Goal: Information Seeking & Learning: Learn about a topic

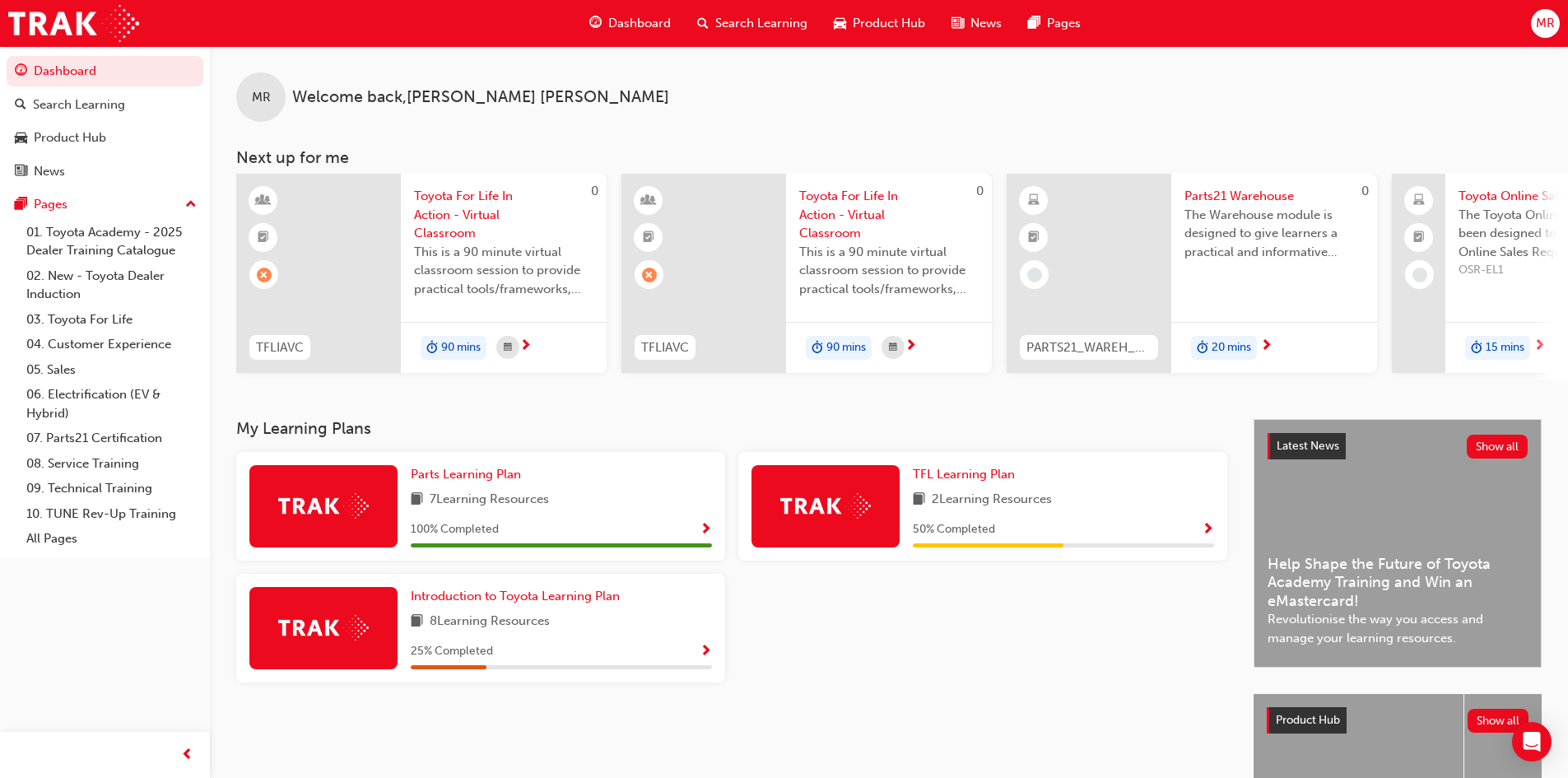
click at [751, 18] on span "Search Learning" at bounding box center [761, 23] width 92 height 19
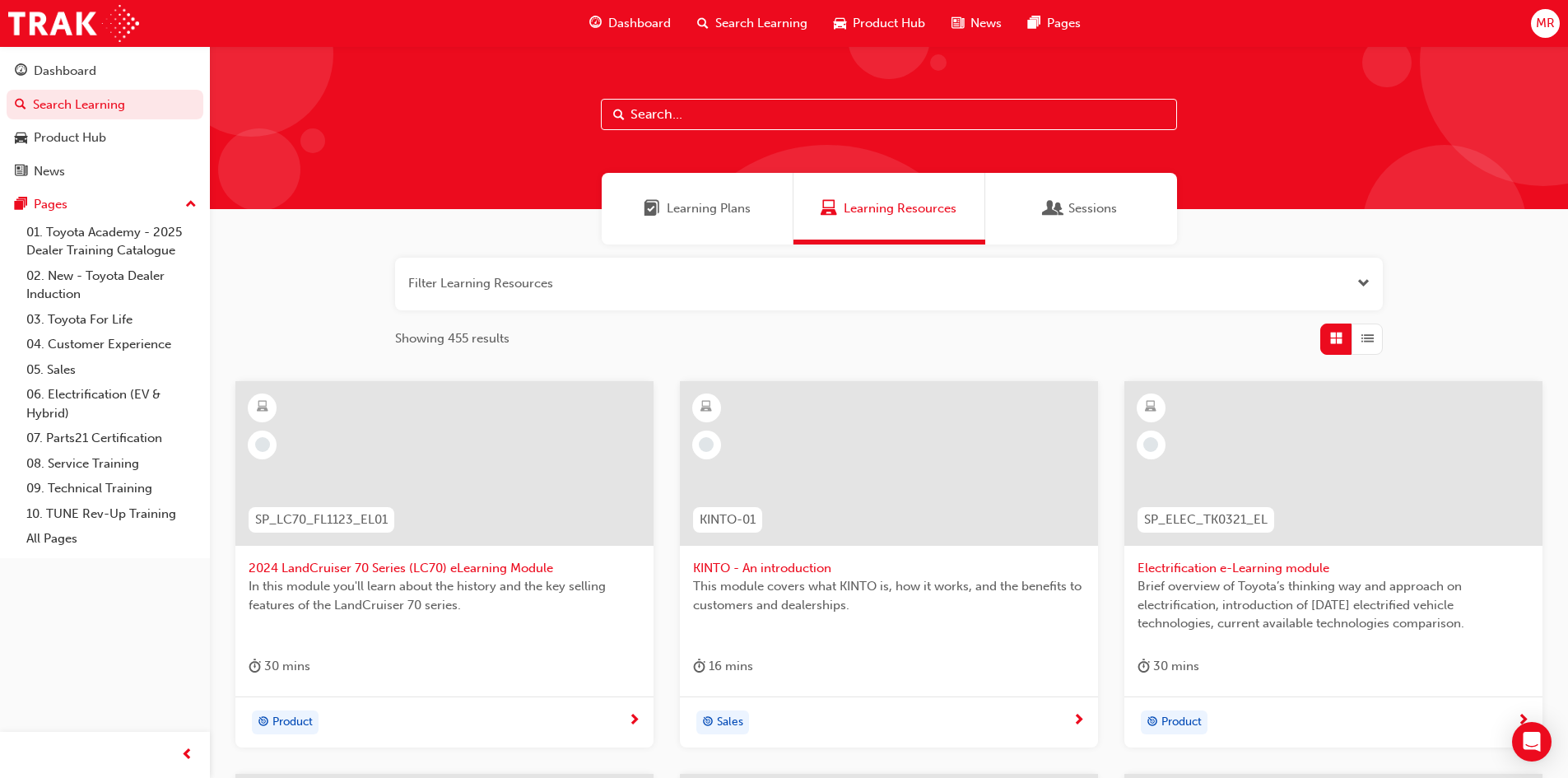
click at [731, 116] on input "text" at bounding box center [889, 114] width 576 height 31
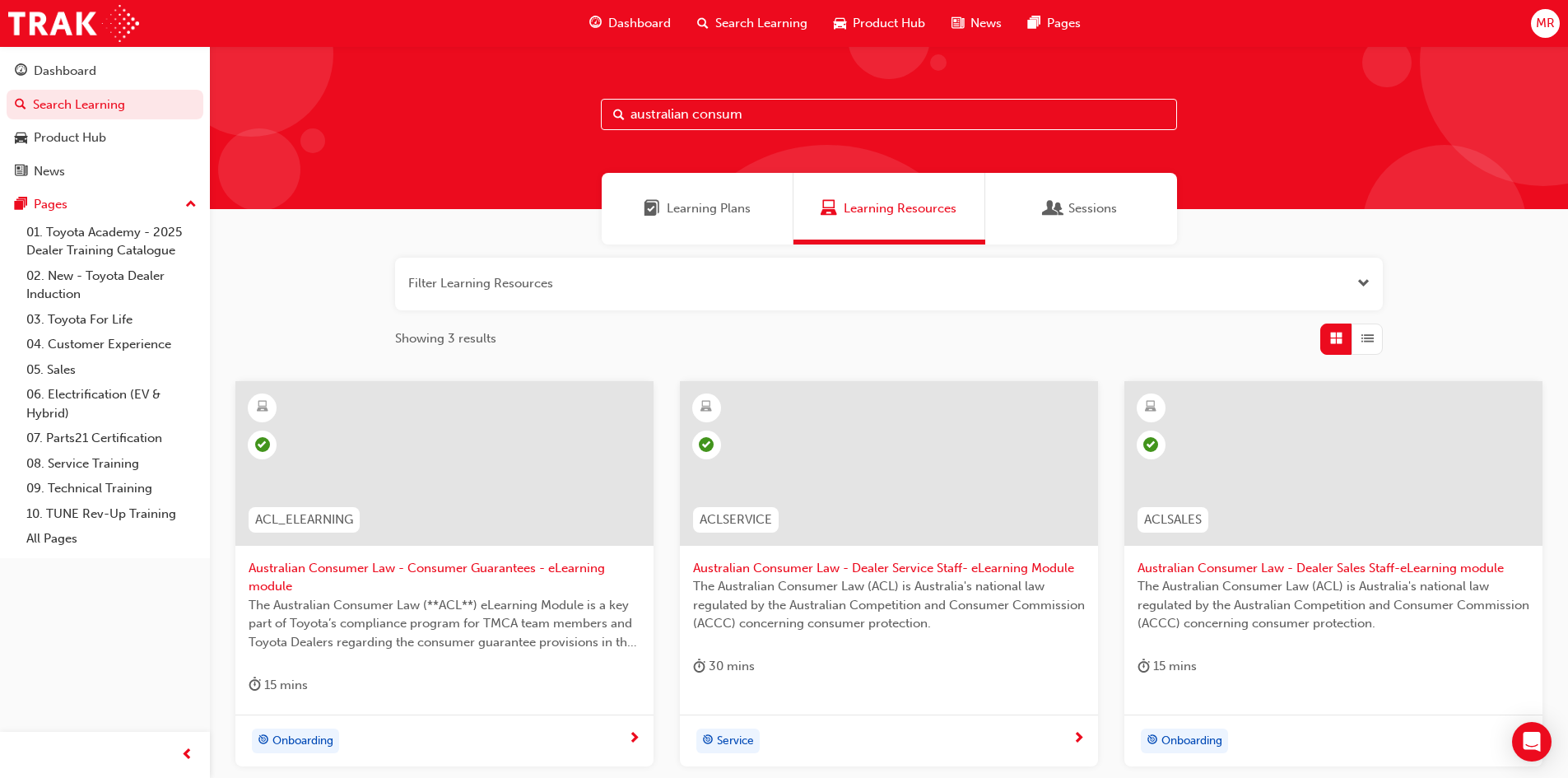
type input "australian consum"
click at [454, 567] on span "Australian Consumer Law - Consumer Guarantees - eLearning module" at bounding box center [445, 577] width 392 height 37
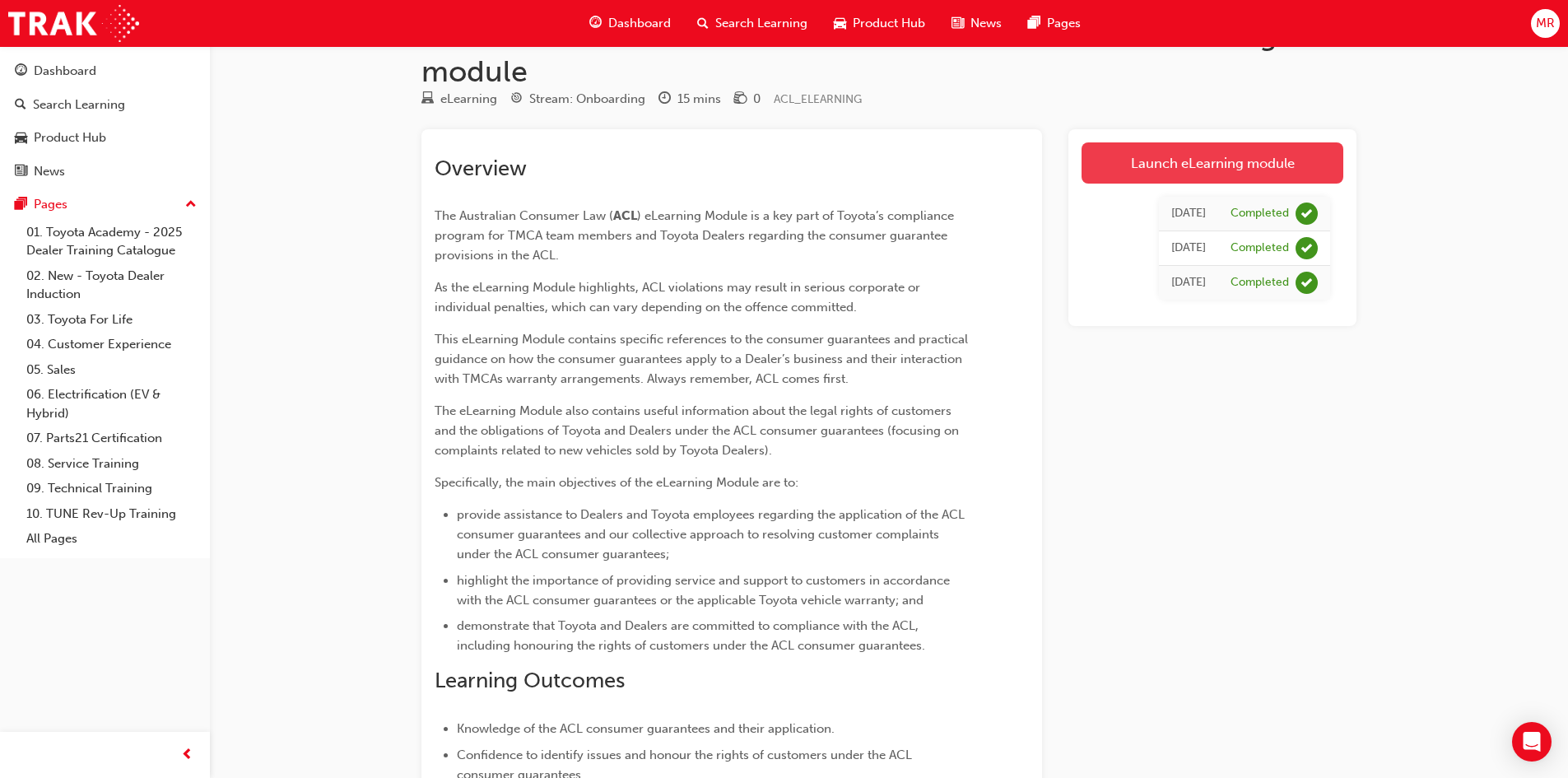
scroll to position [82, 0]
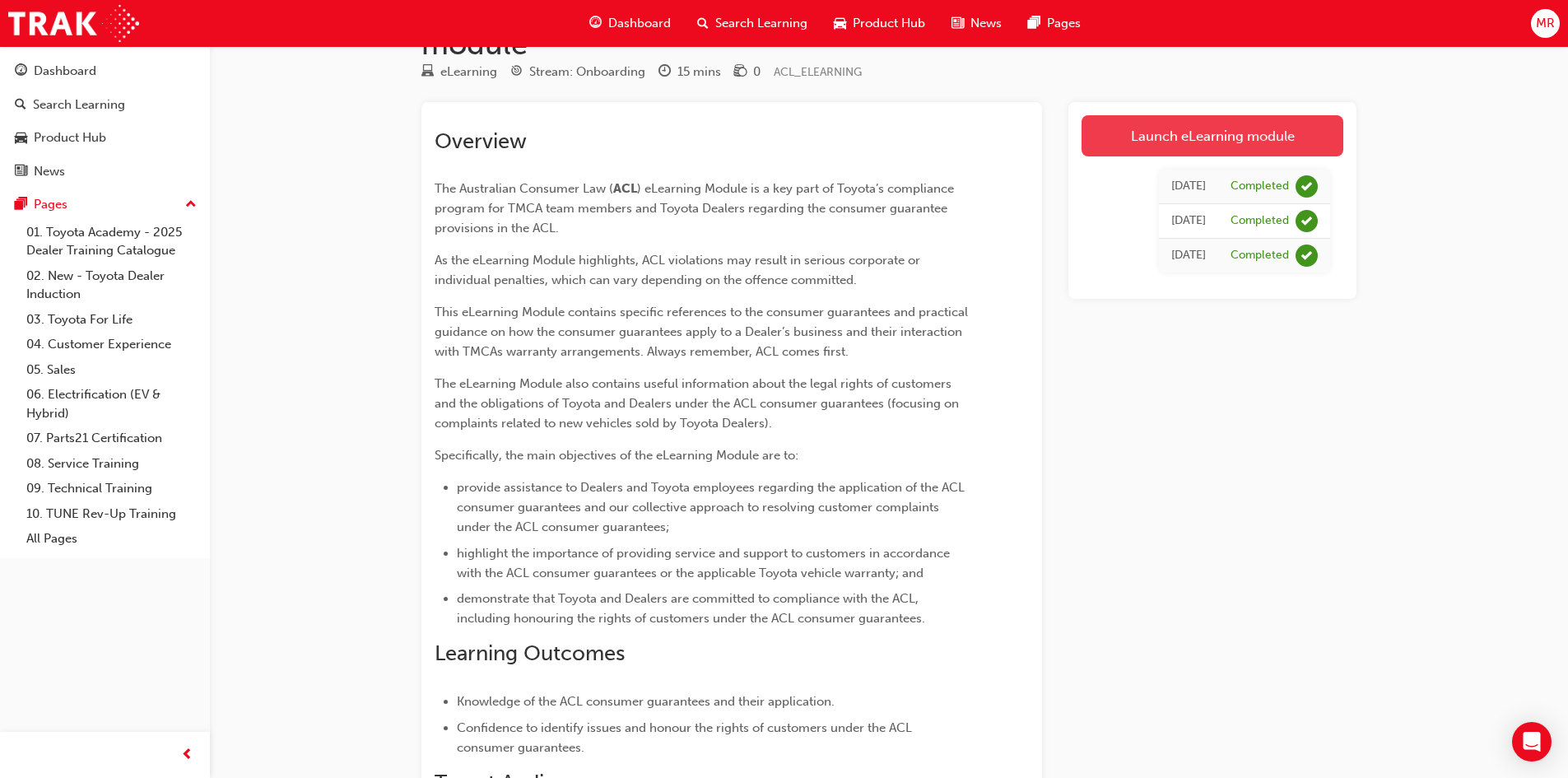
click at [1254, 123] on link "Launch eLearning module" at bounding box center [1212, 135] width 262 height 41
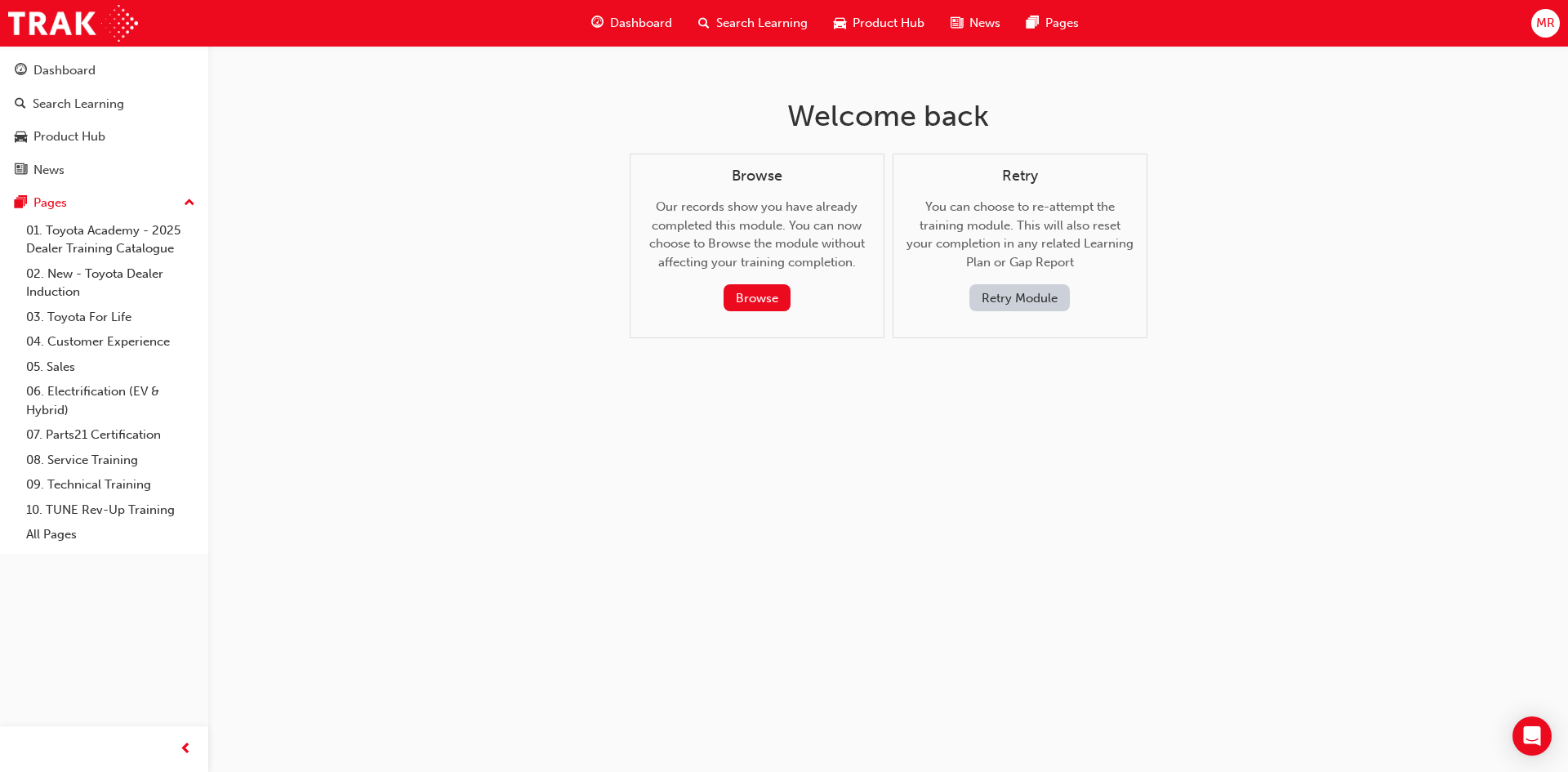
click at [1007, 296] on button "Retry Module" at bounding box center [1020, 297] width 101 height 27
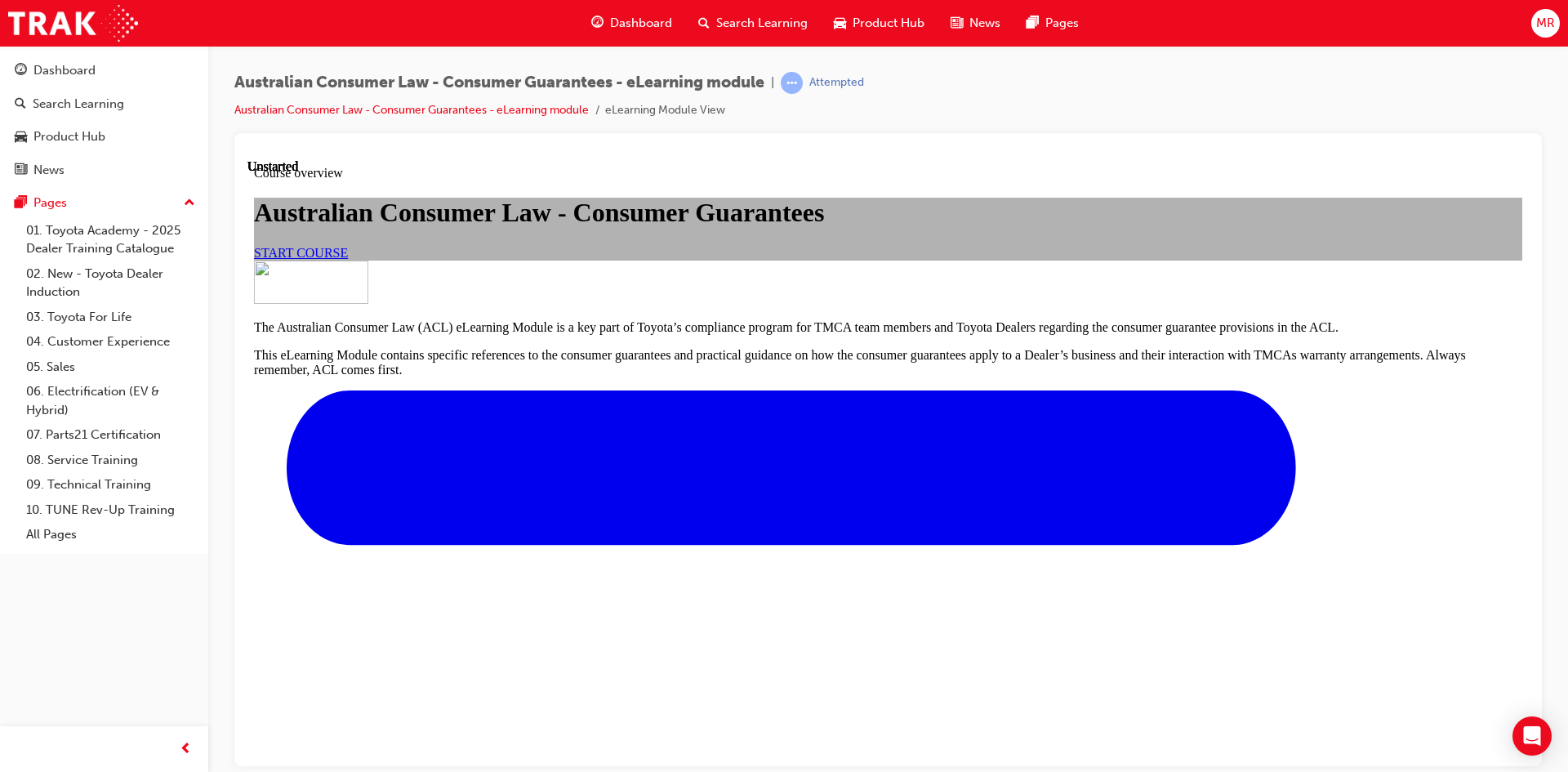
scroll to position [81, 0]
click at [348, 259] on span "START COURSE" at bounding box center [301, 252] width 94 height 14
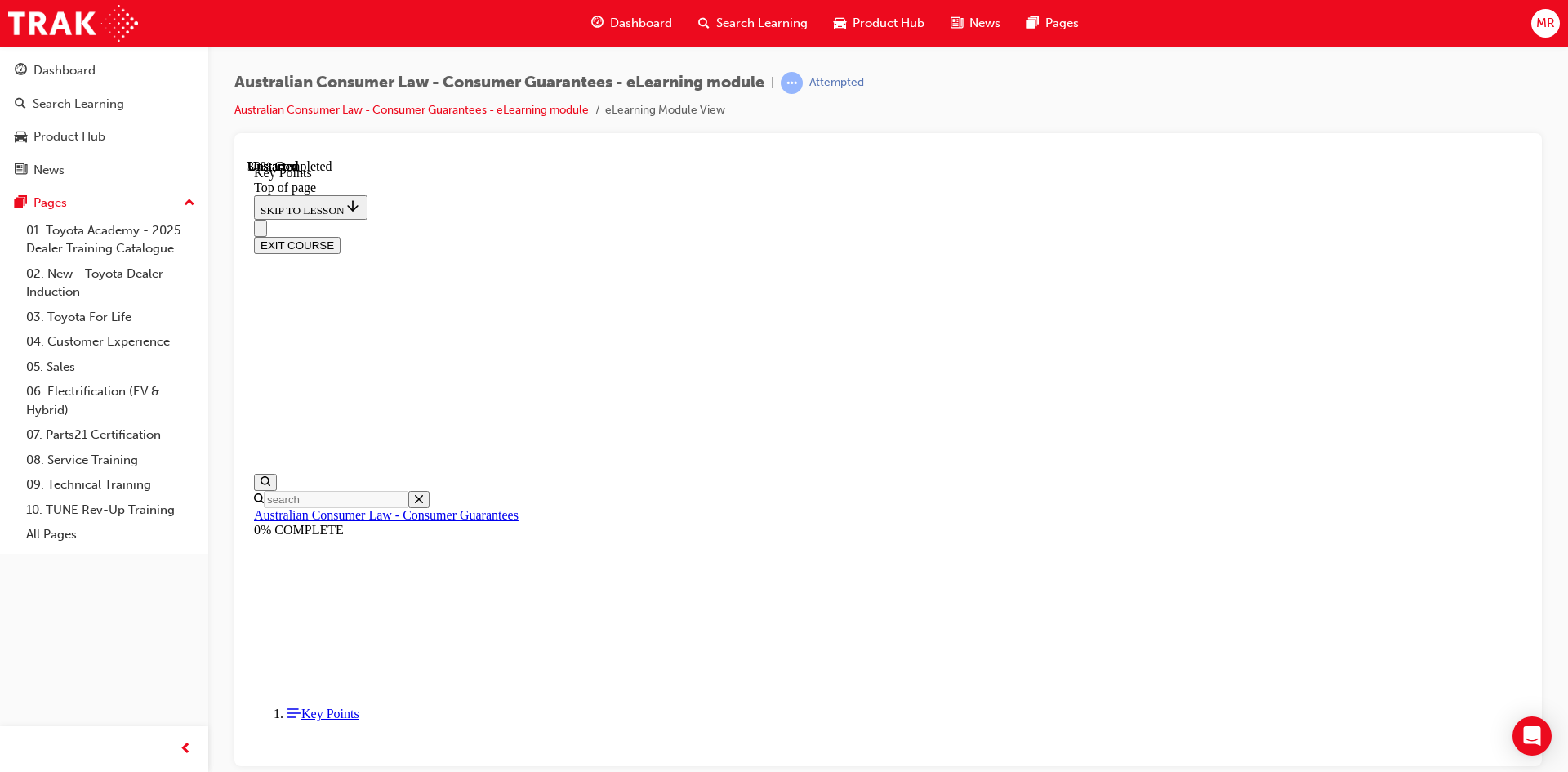
scroll to position [623, 0]
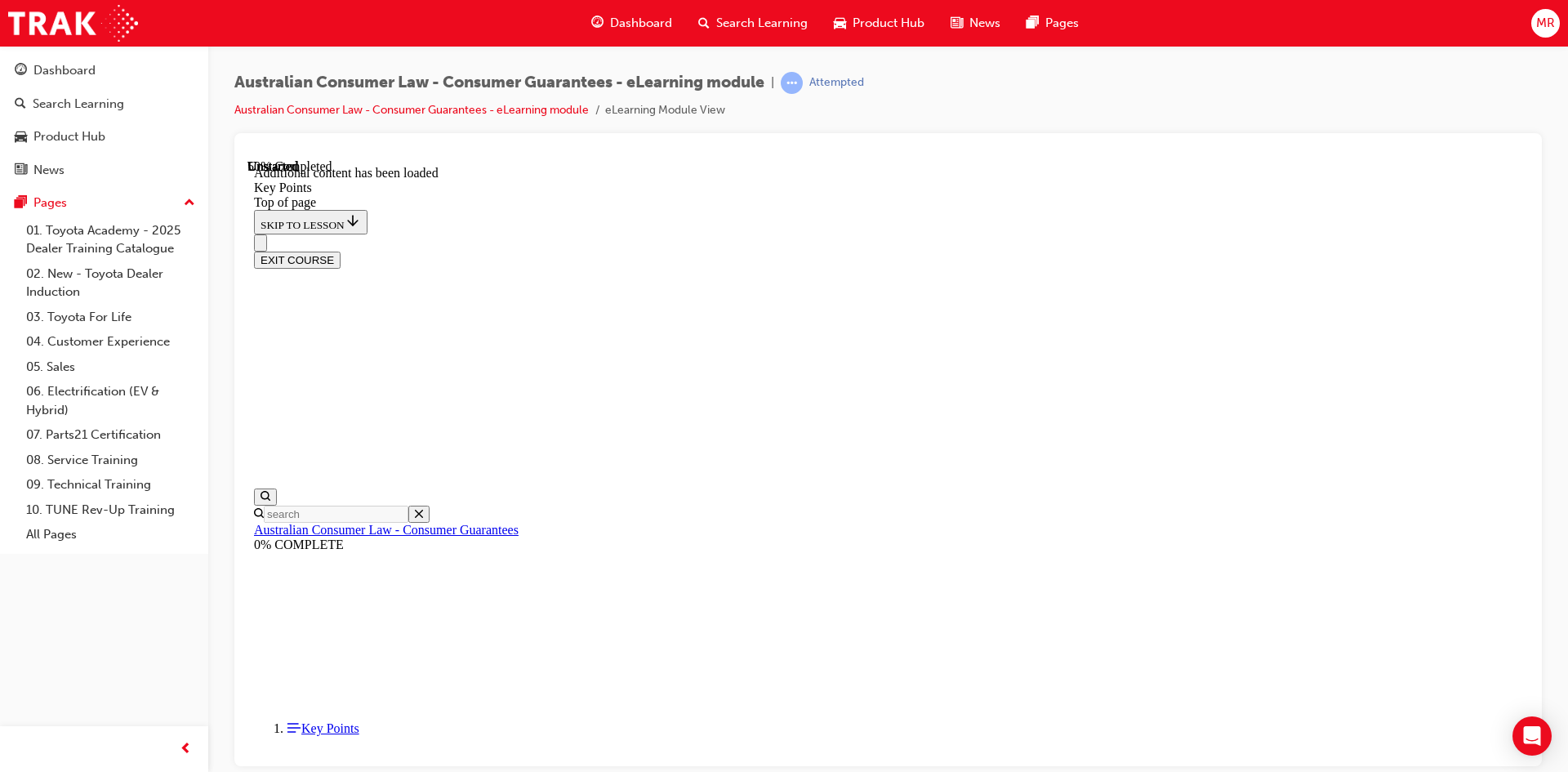
scroll to position [1127, 0]
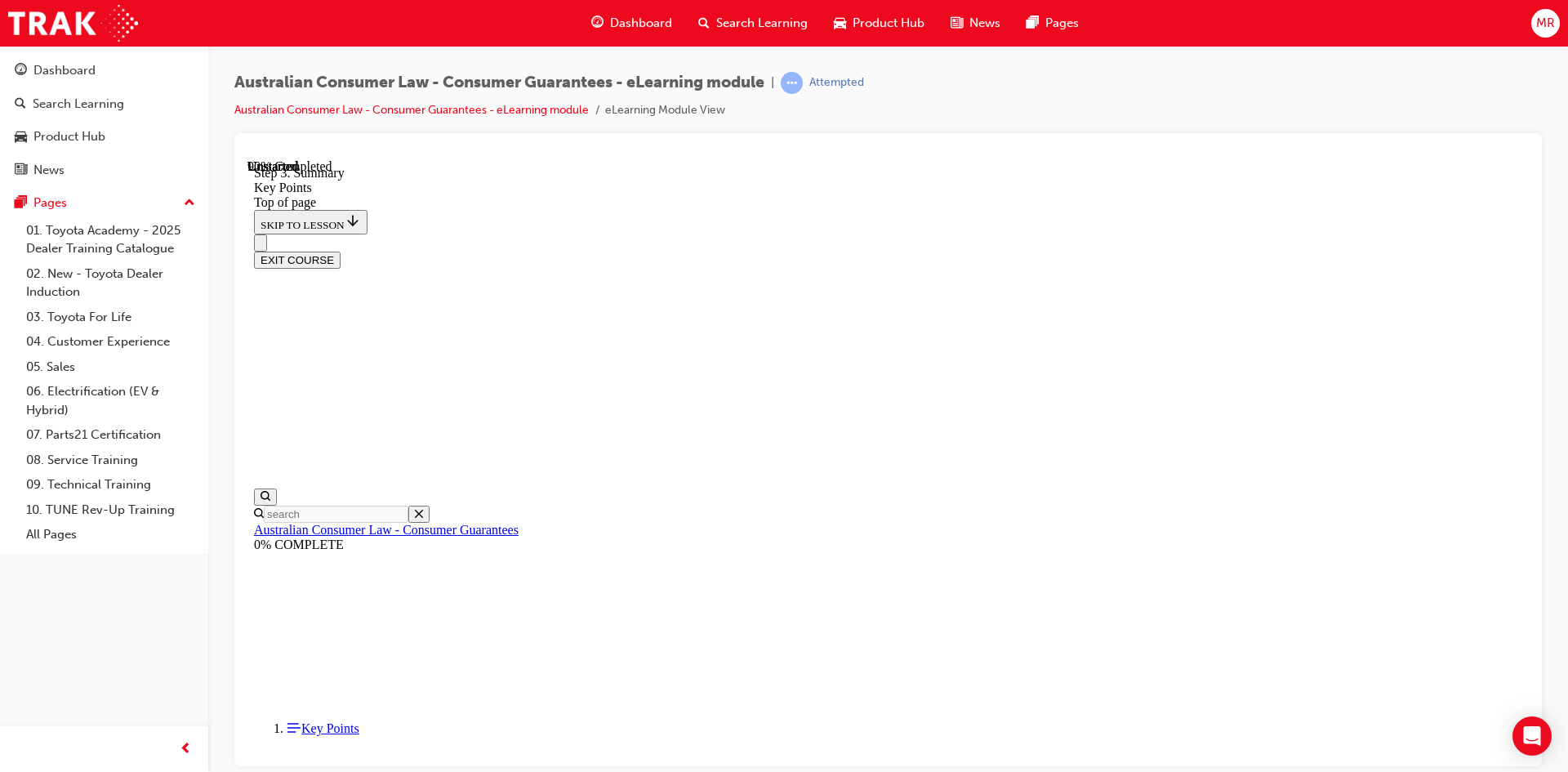
scroll to position [2595, 0]
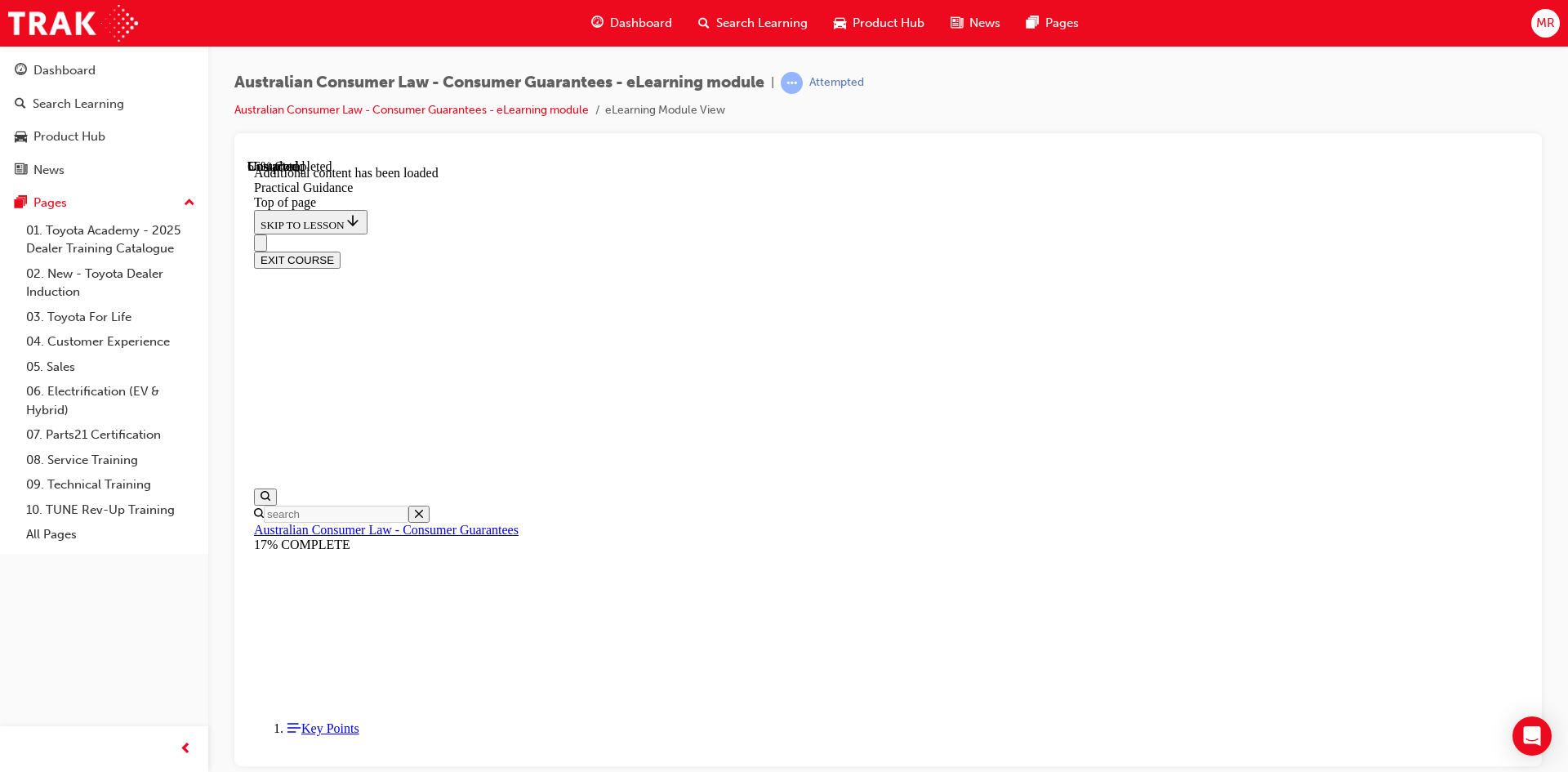
scroll to position [2515, 0]
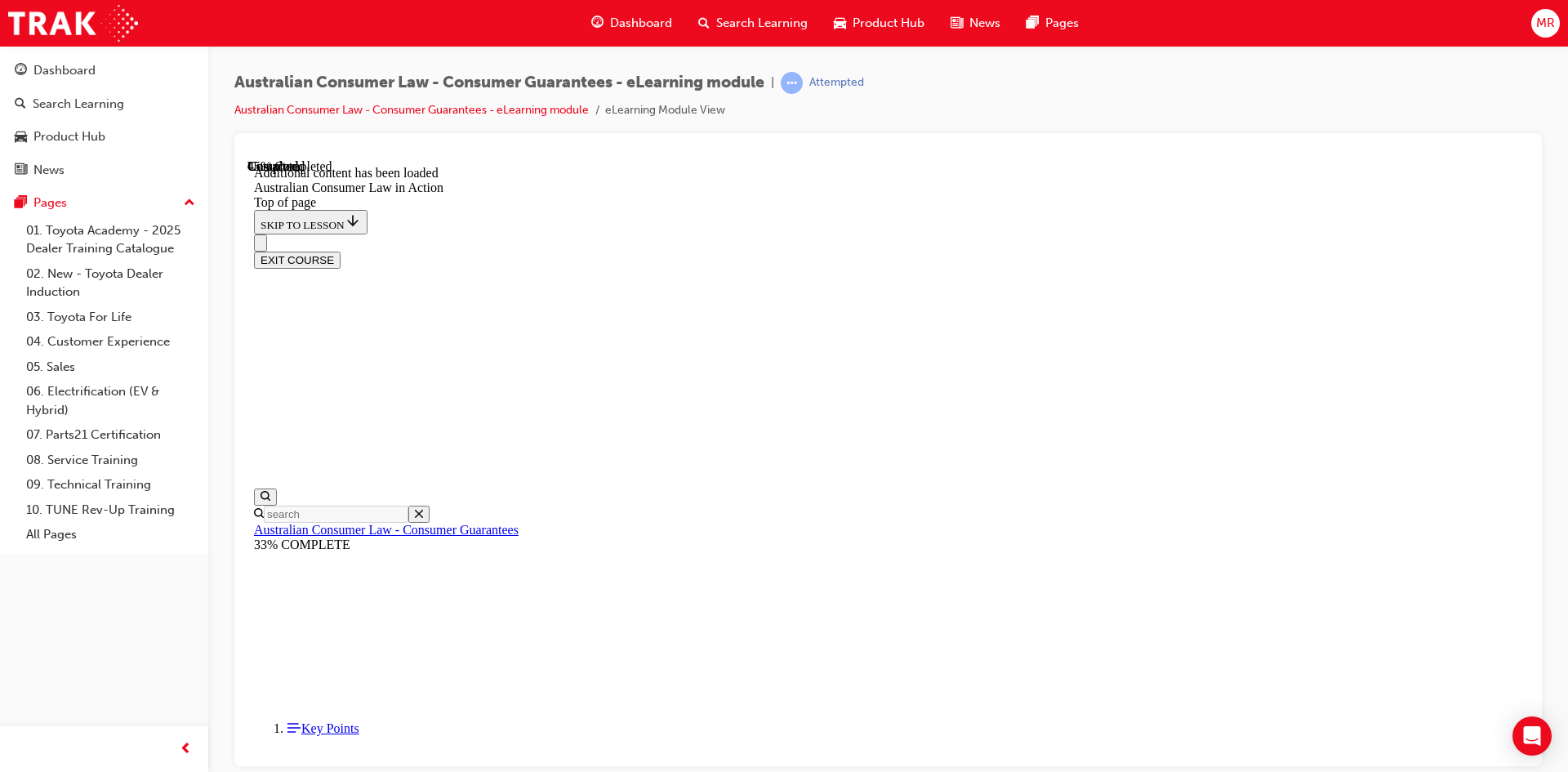
scroll to position [1525, 0]
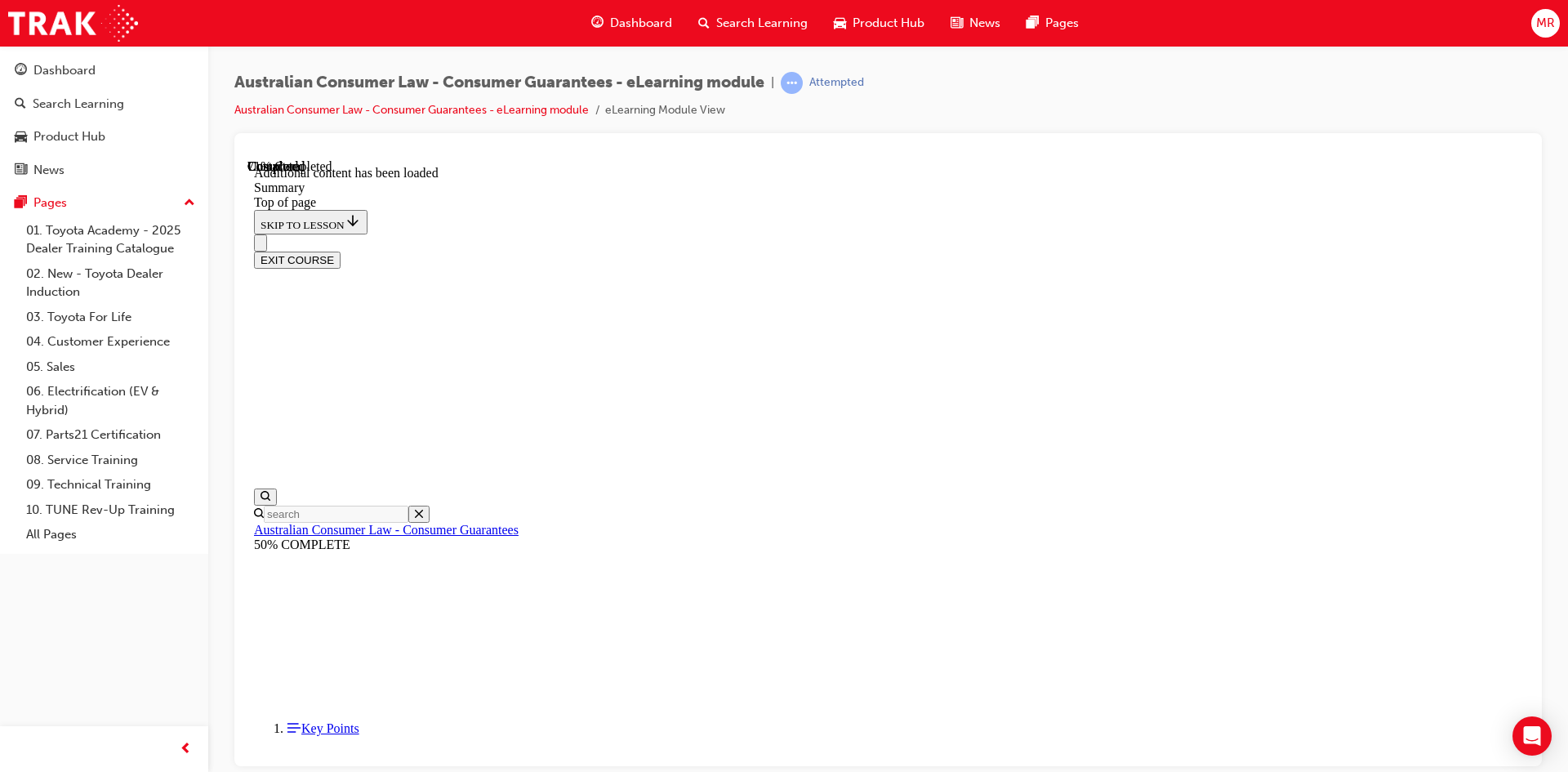
scroll to position [1098, 0]
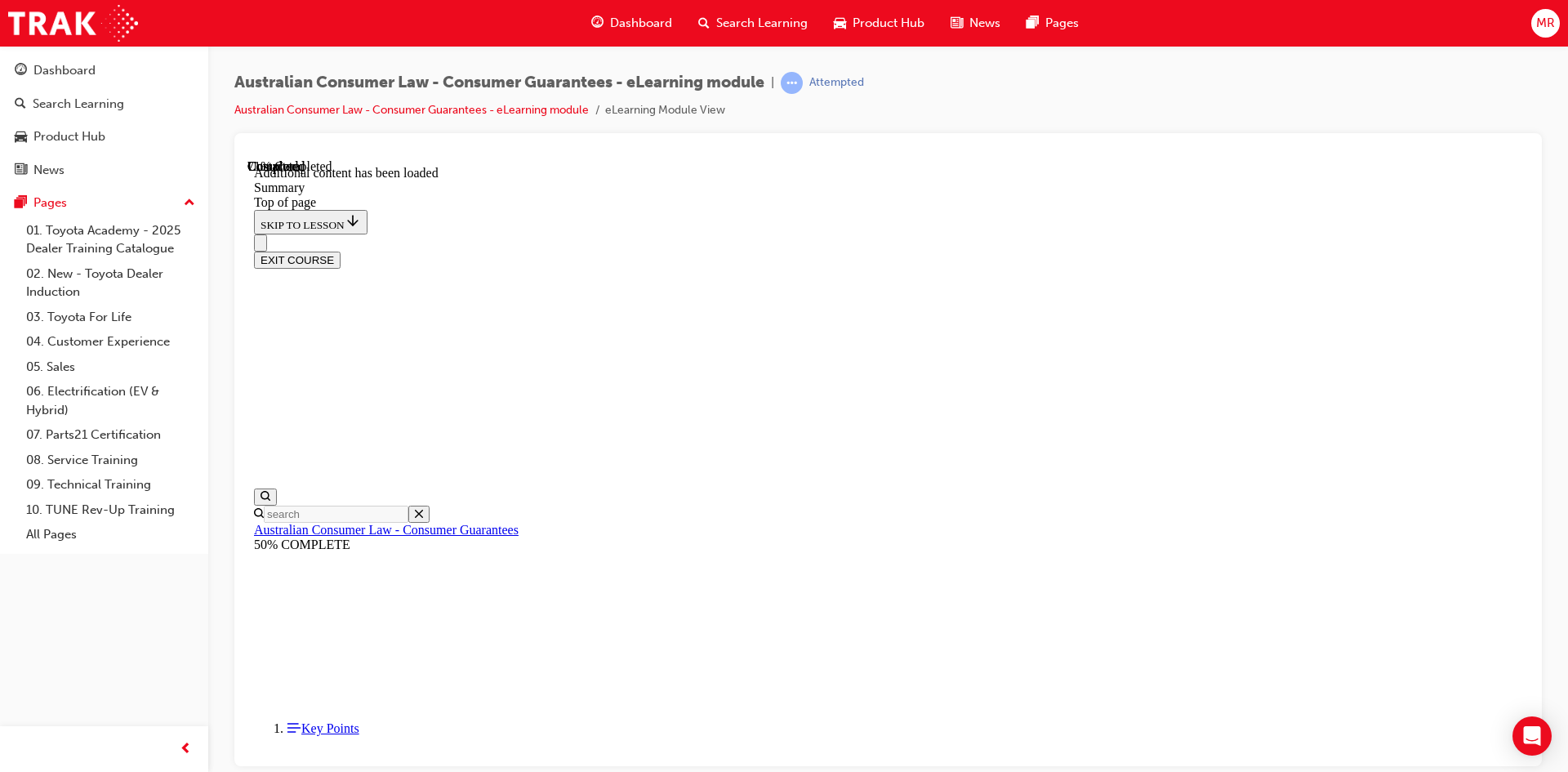
scroll to position [1426, 0]
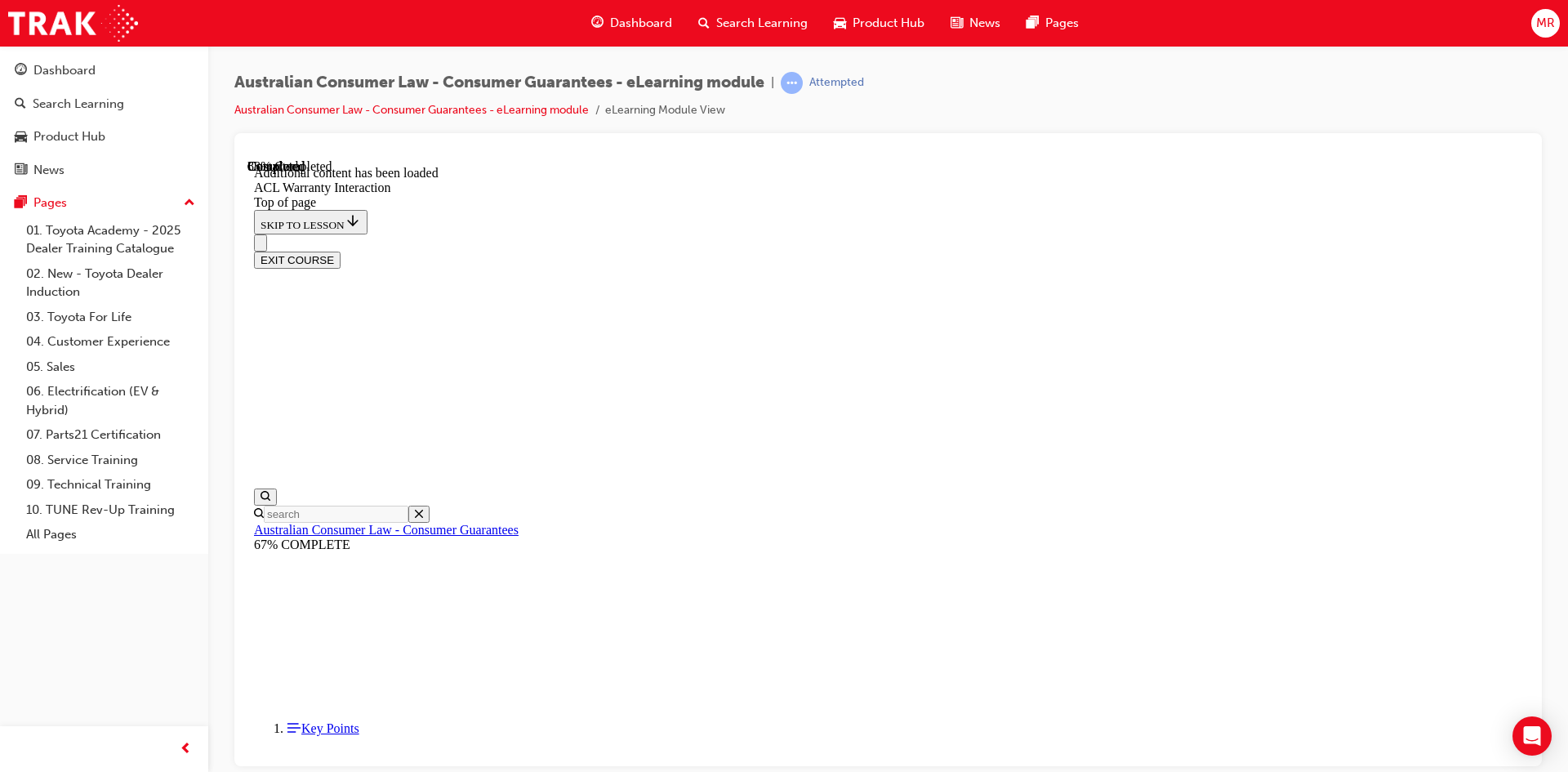
scroll to position [1840, 0]
drag, startPoint x: 686, startPoint y: 181, endPoint x: 1131, endPoint y: 529, distance: 564.9
copy div "Advice regarding Fuel Consumption Label The following information is provided "…"
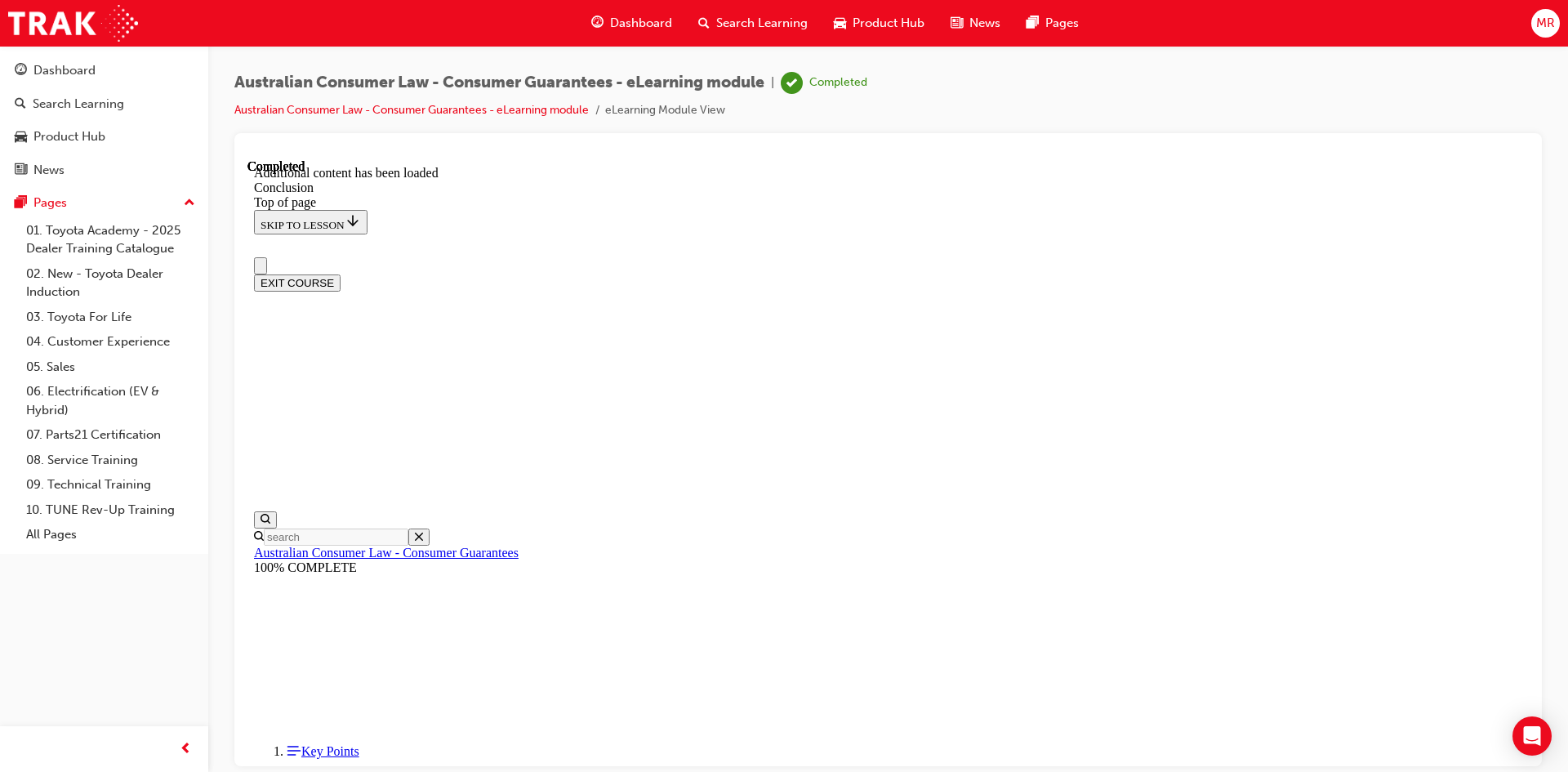
scroll to position [0, 0]
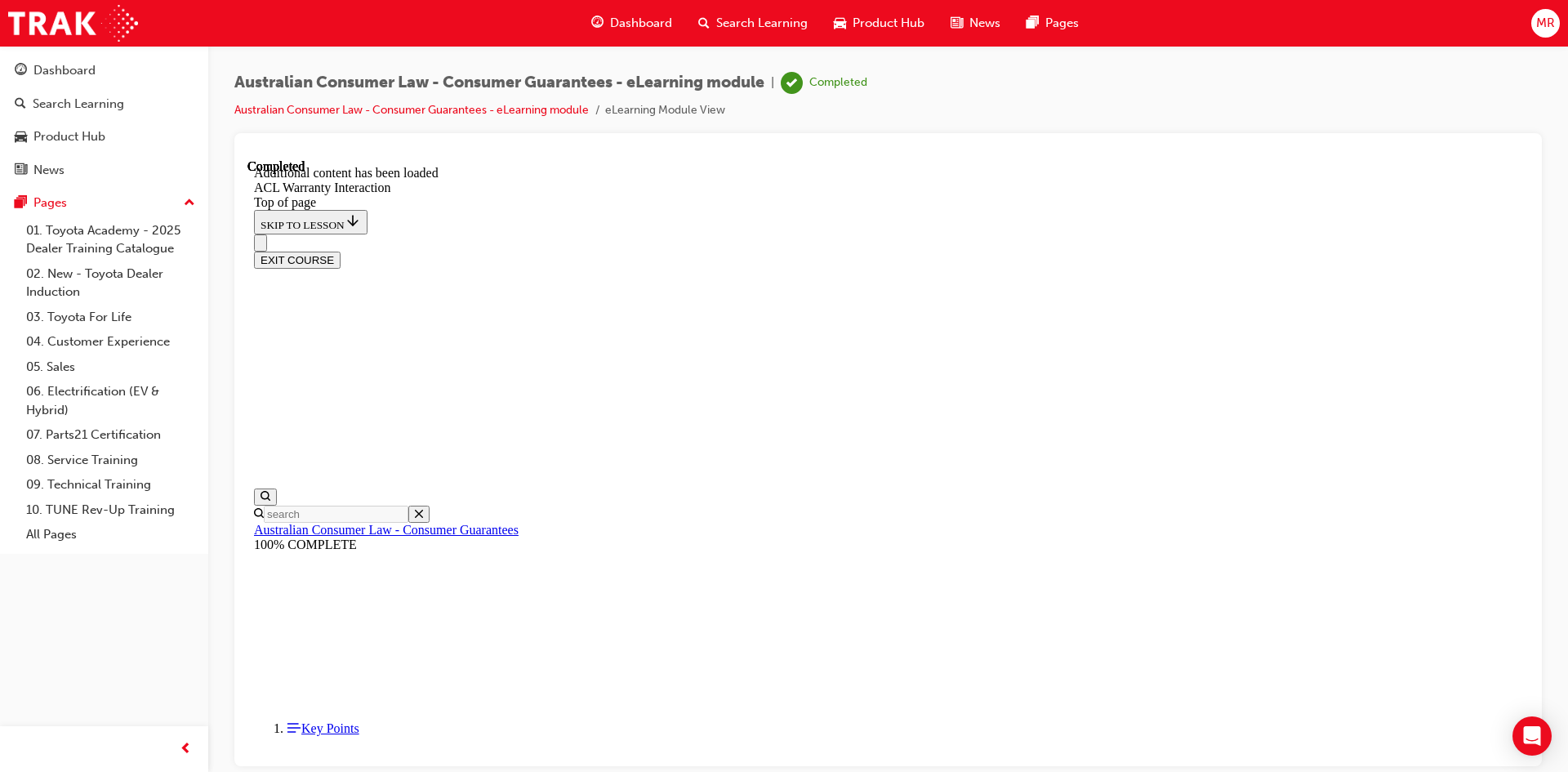
scroll to position [1794, 0]
click at [340, 251] on button "EXIT COURSE" at bounding box center [297, 259] width 87 height 17
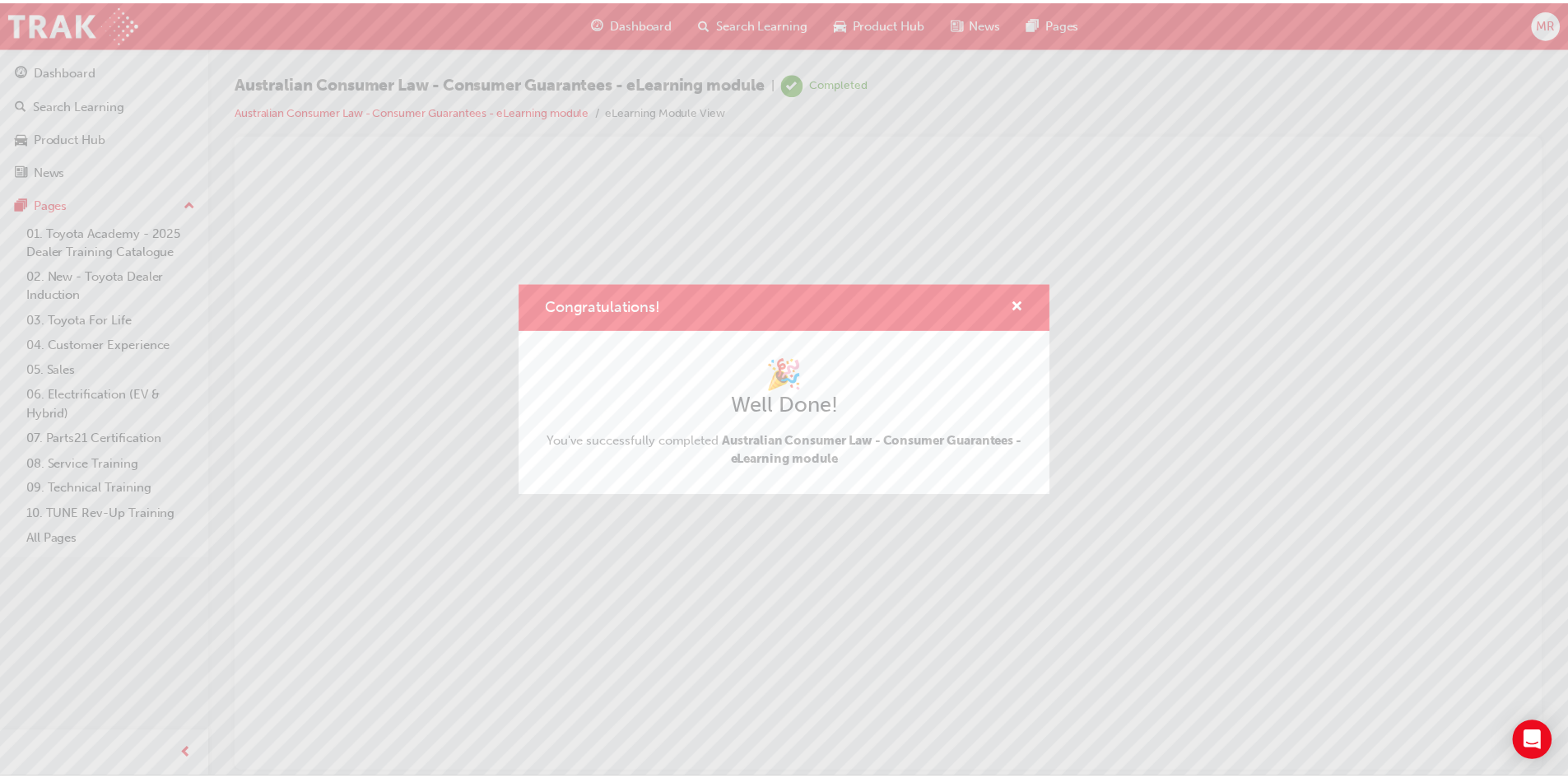
scroll to position [0, 0]
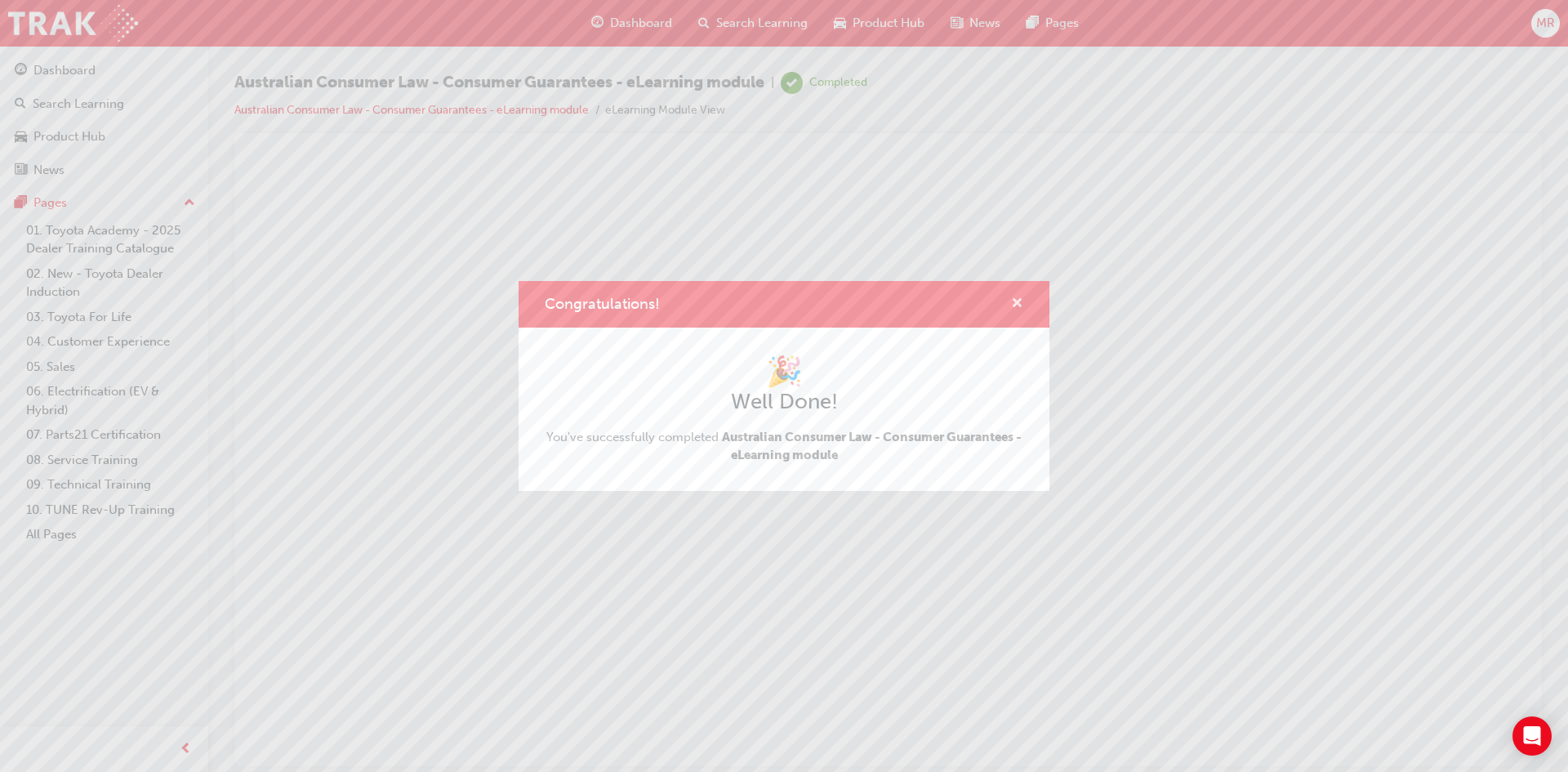
click at [1019, 304] on span "cross-icon" at bounding box center [1017, 304] width 12 height 15
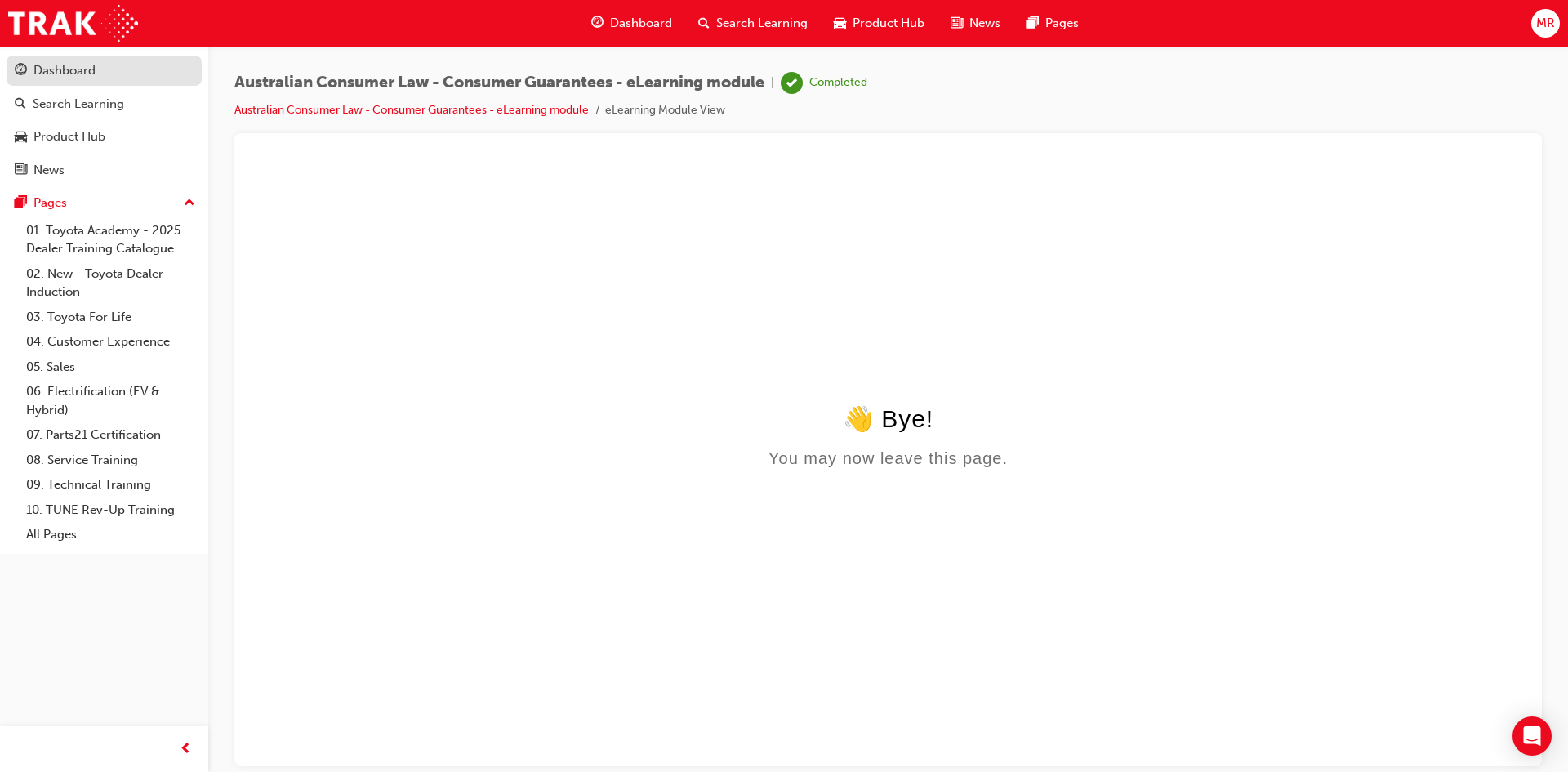
click at [66, 77] on div "Dashboard" at bounding box center [65, 70] width 62 height 19
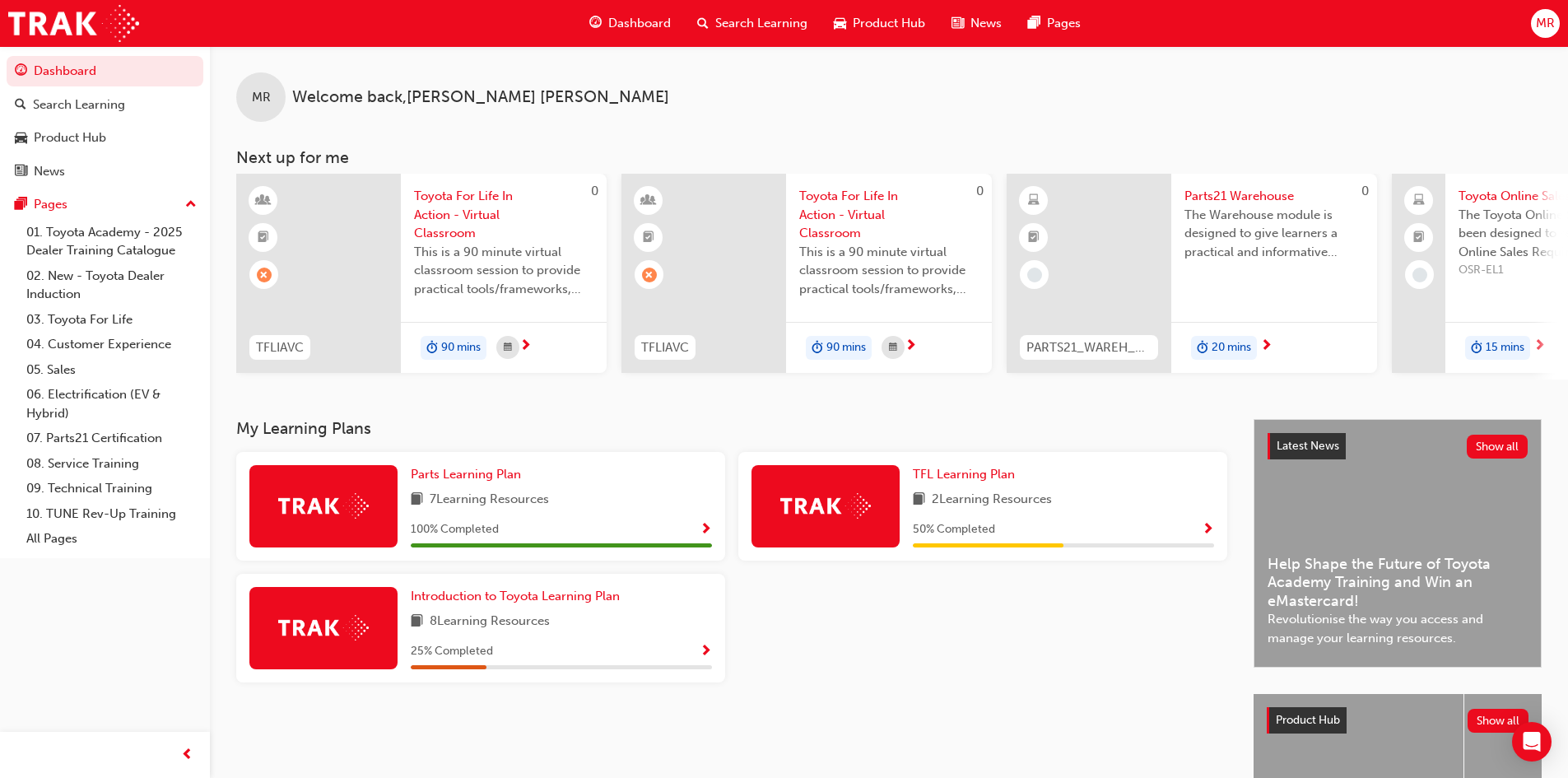
click at [774, 18] on span "Search Learning" at bounding box center [761, 23] width 92 height 19
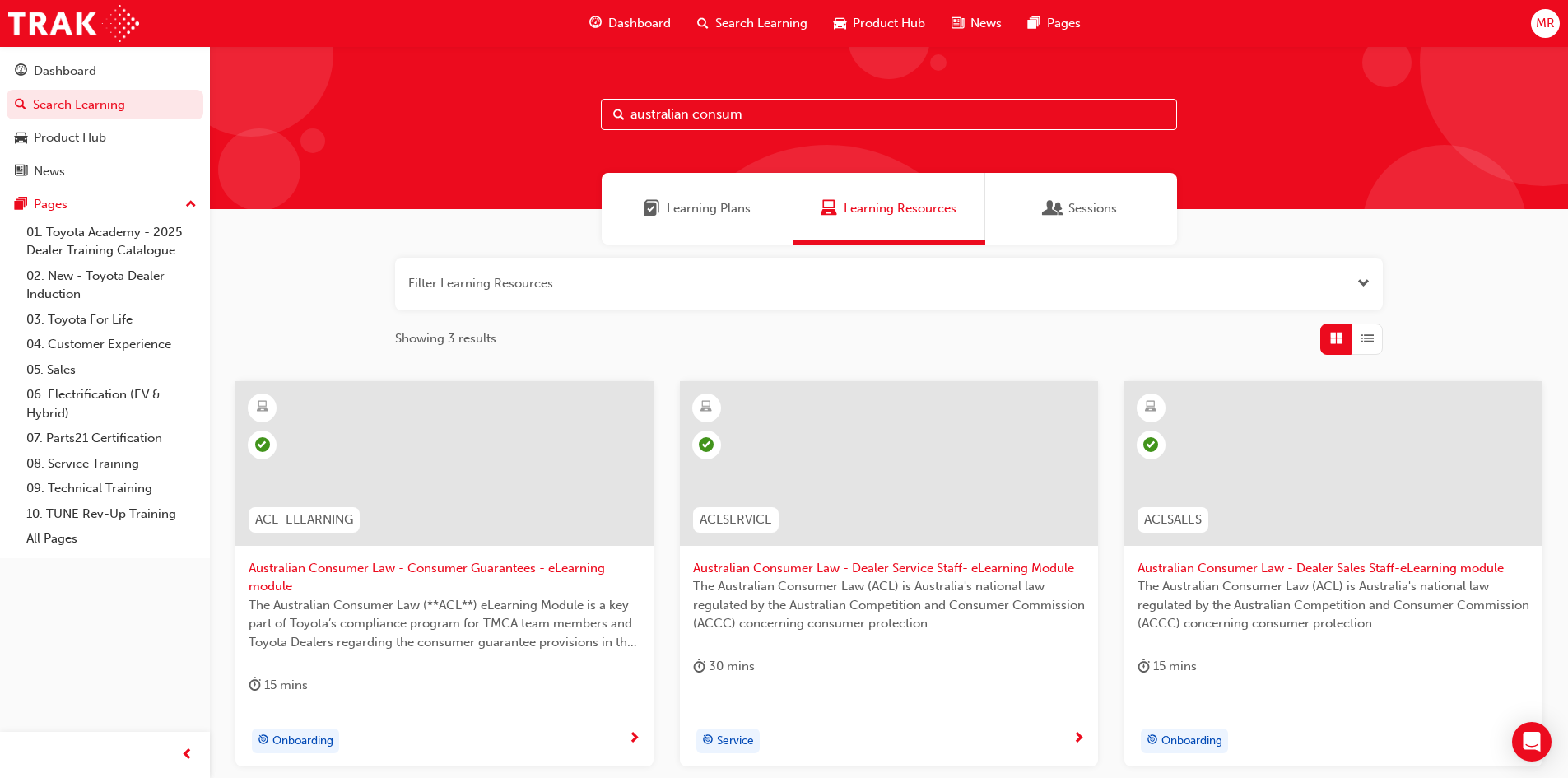
click at [390, 512] on div at bounding box center [444, 463] width 418 height 165
